Goal: Task Accomplishment & Management: Use online tool/utility

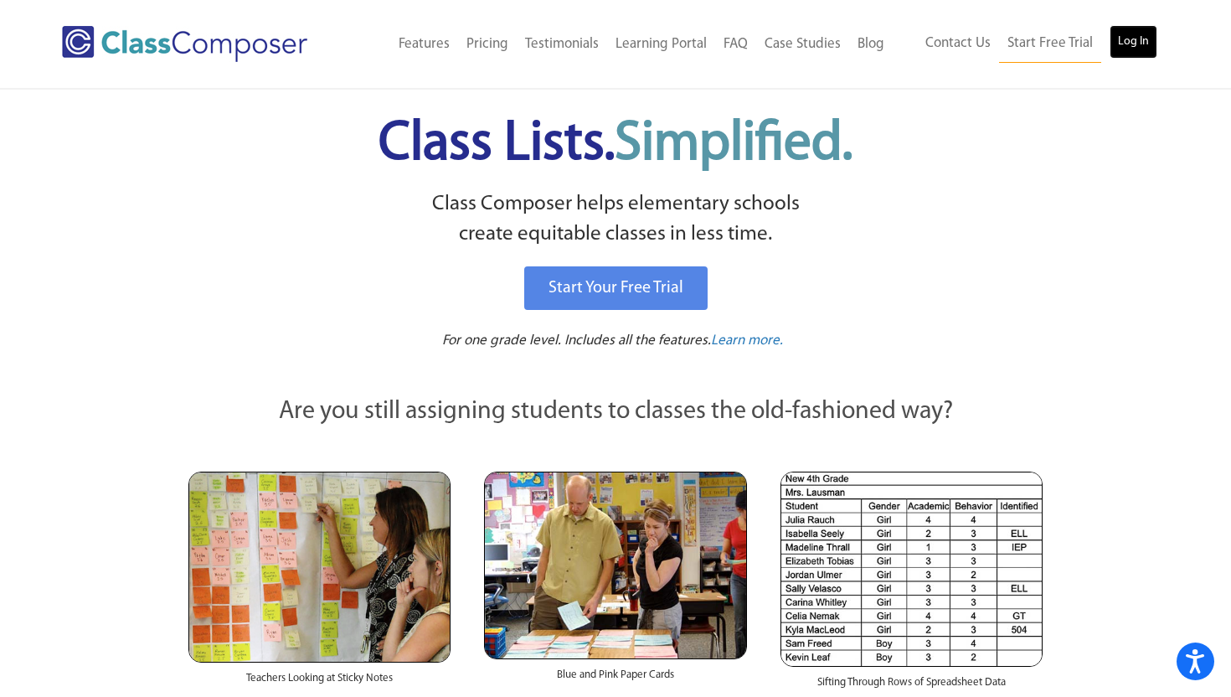
click at [1123, 49] on link "Log In" at bounding box center [1134, 41] width 48 height 33
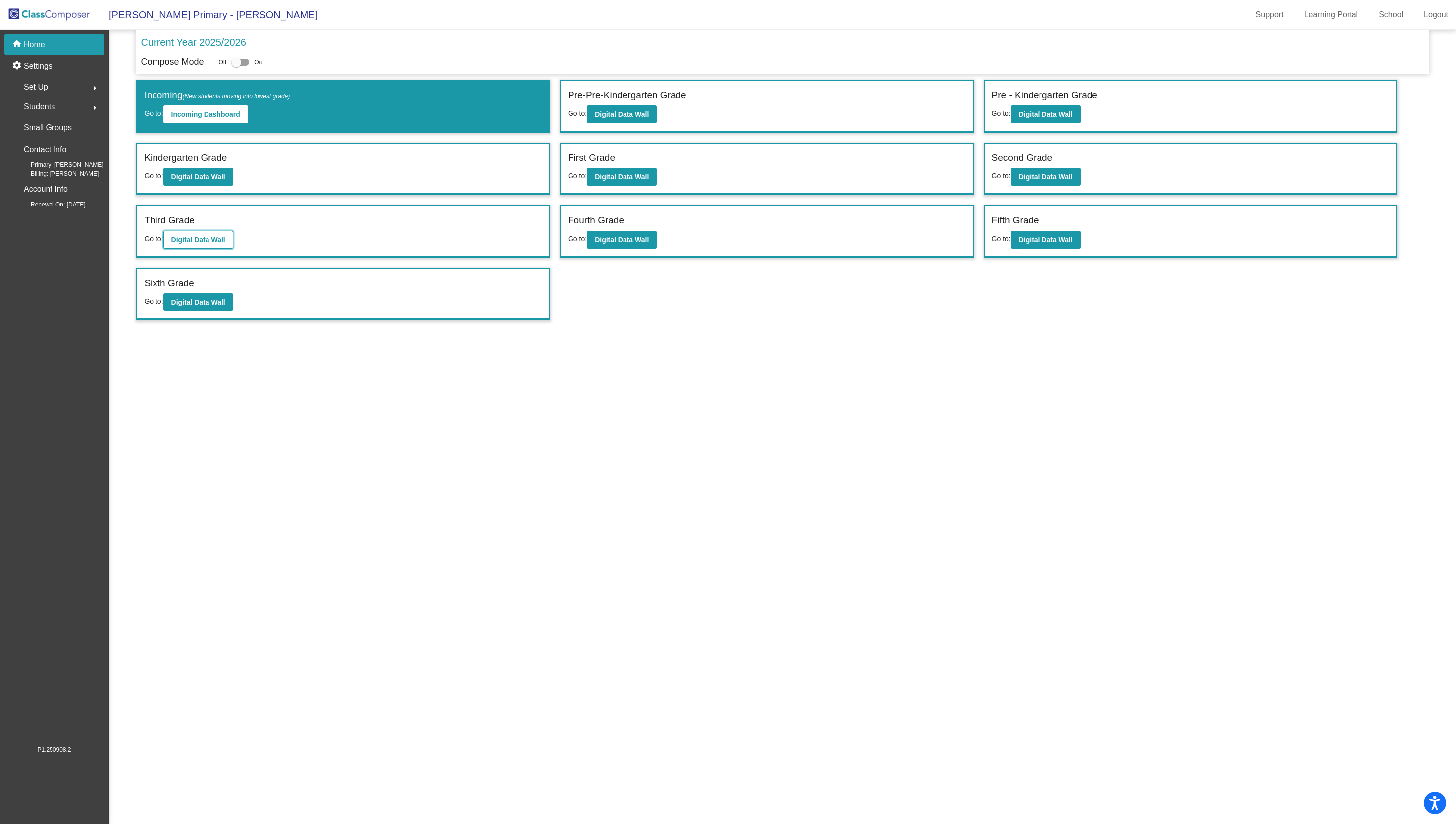
click at [178, 240] on b "Digital Data Wall" at bounding box center [198, 239] width 54 height 8
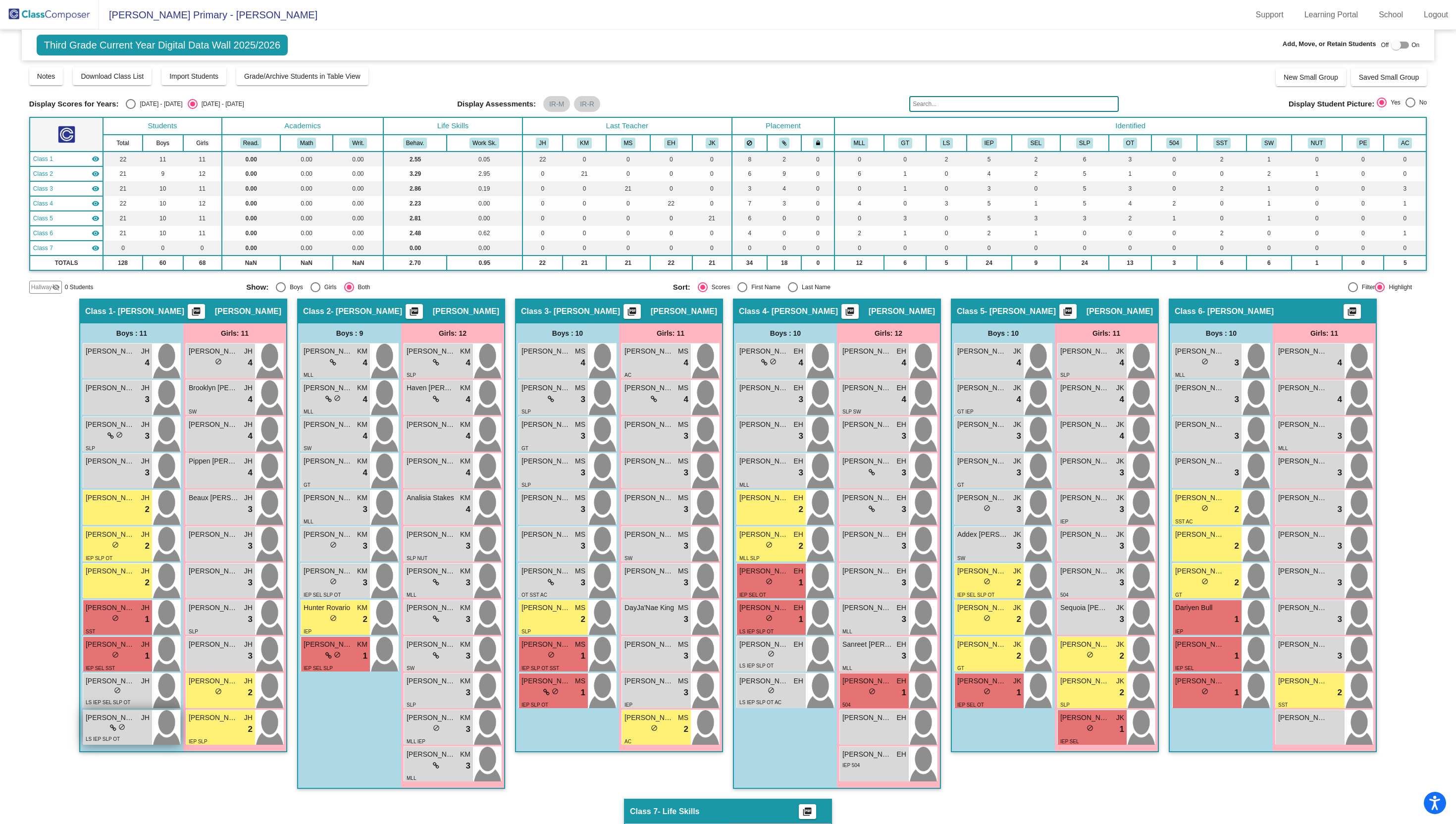
click at [135, 729] on div "lock do_not_disturb_alt" at bounding box center [118, 728] width 64 height 11
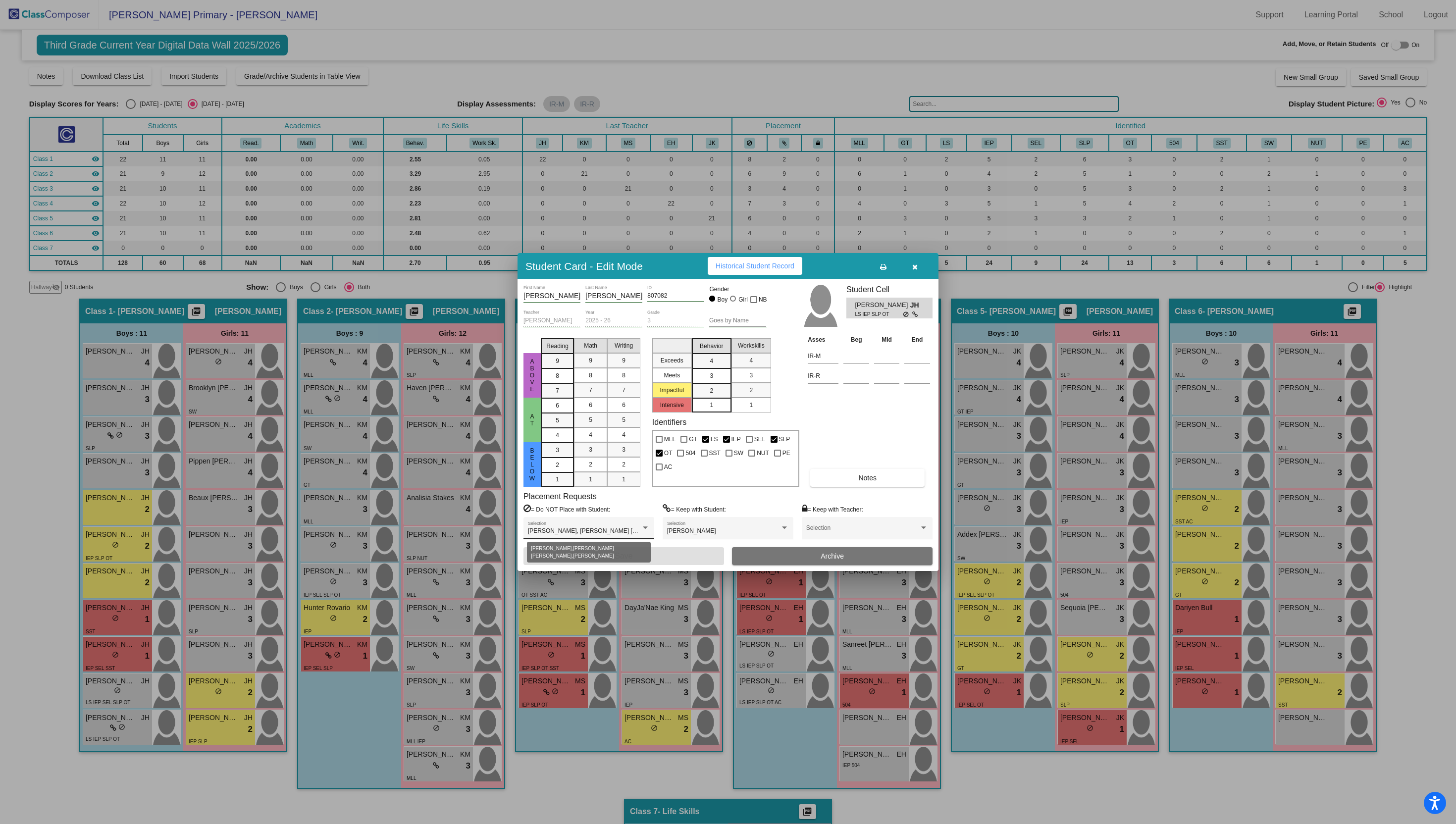
click at [640, 530] on span "Declan Elford, Fuqua Maddox, Kaleb Landis, Simon Anderson" at bounding box center [630, 531] width 203 height 7
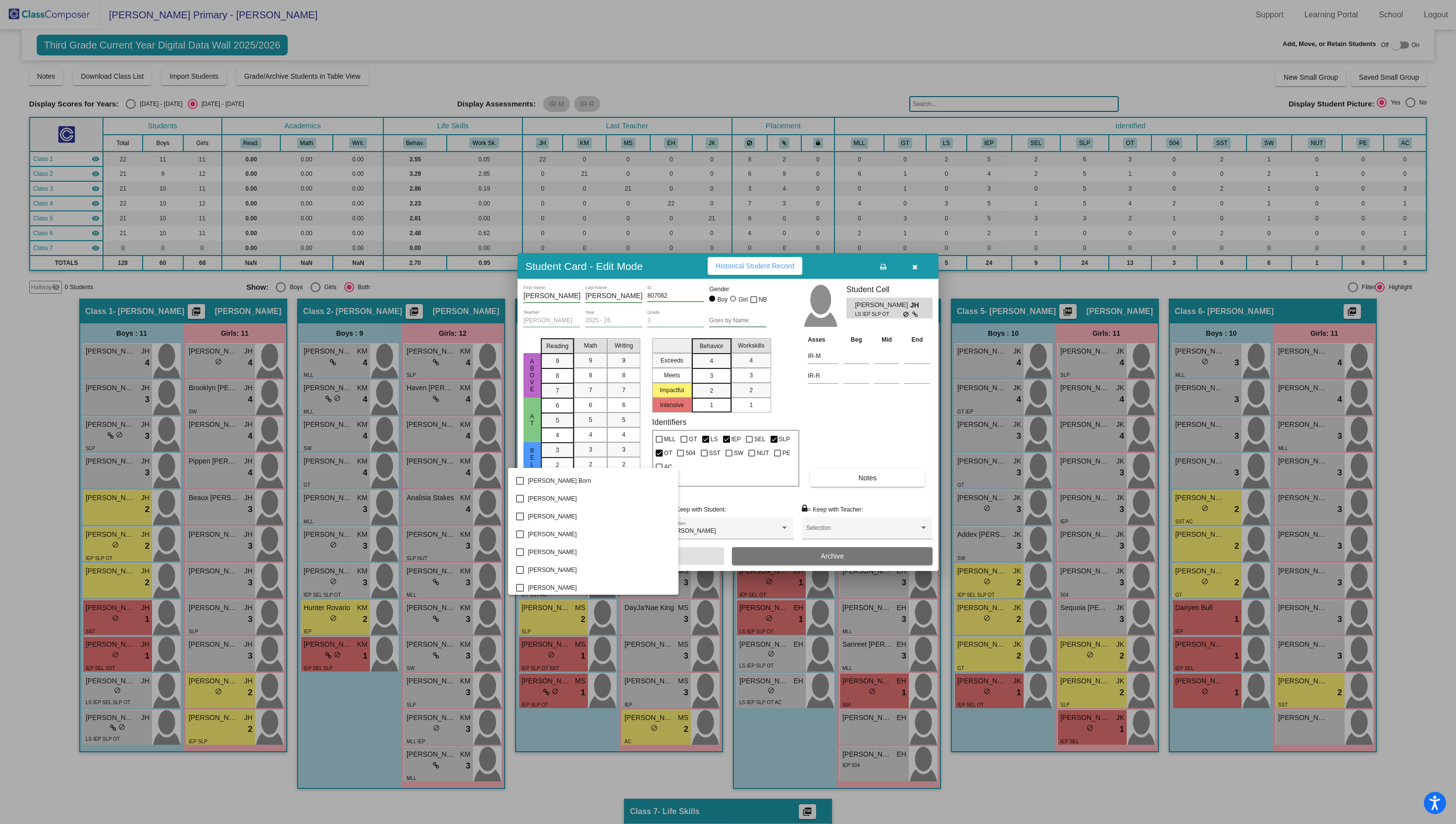
scroll to position [2119, 0]
click at [400, 809] on div at bounding box center [728, 412] width 1456 height 824
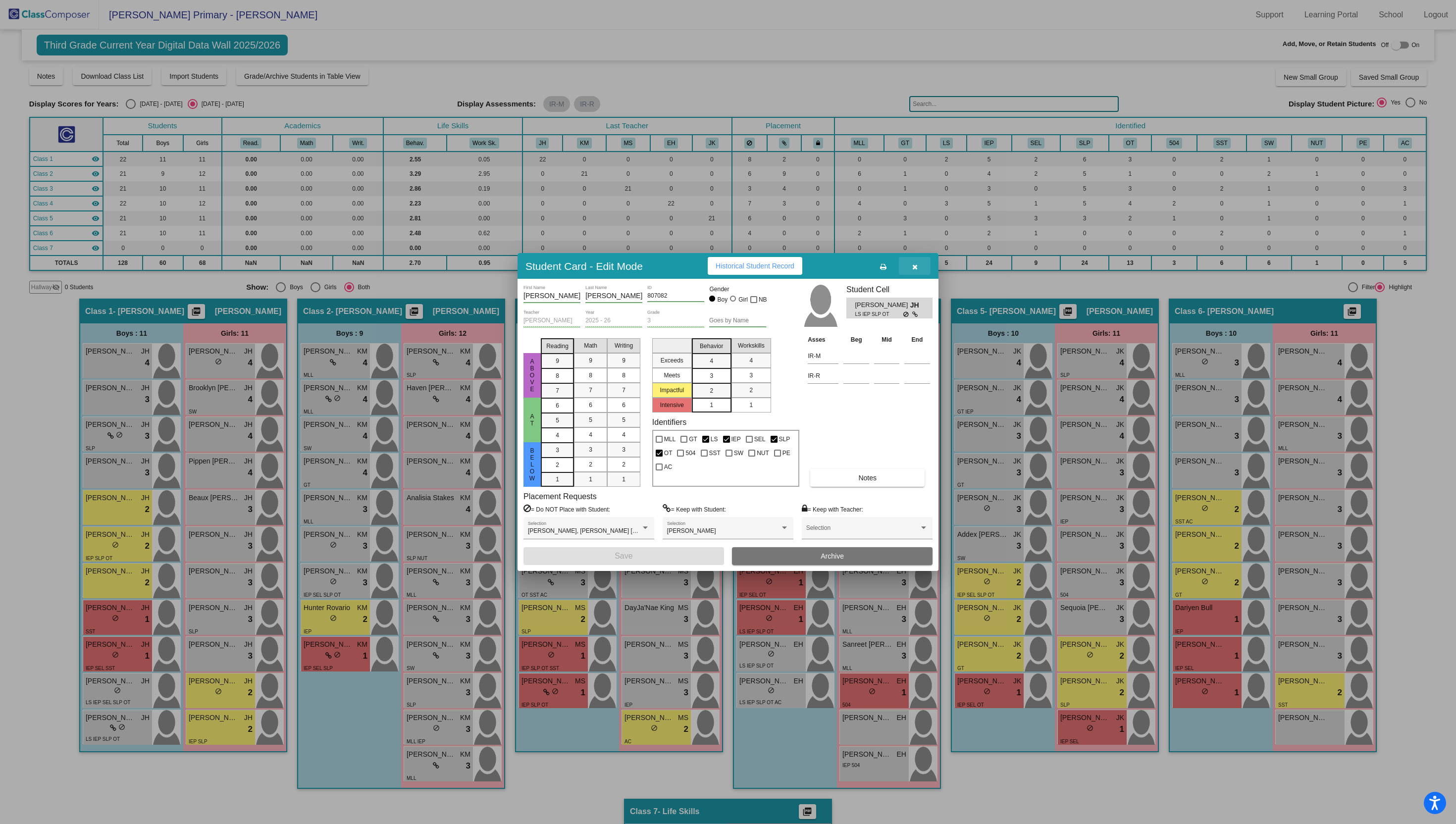
click at [911, 271] on button "button" at bounding box center [915, 266] width 32 height 18
